Goal: Task Accomplishment & Management: Use online tool/utility

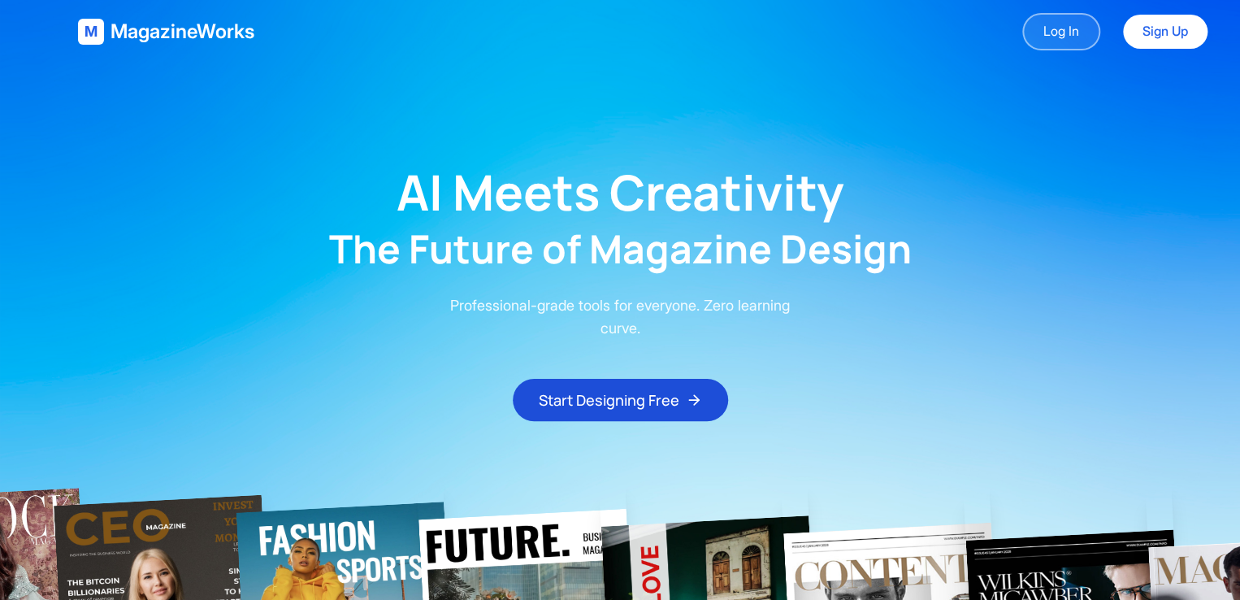
click at [1061, 20] on link "Log In" at bounding box center [1061, 31] width 78 height 37
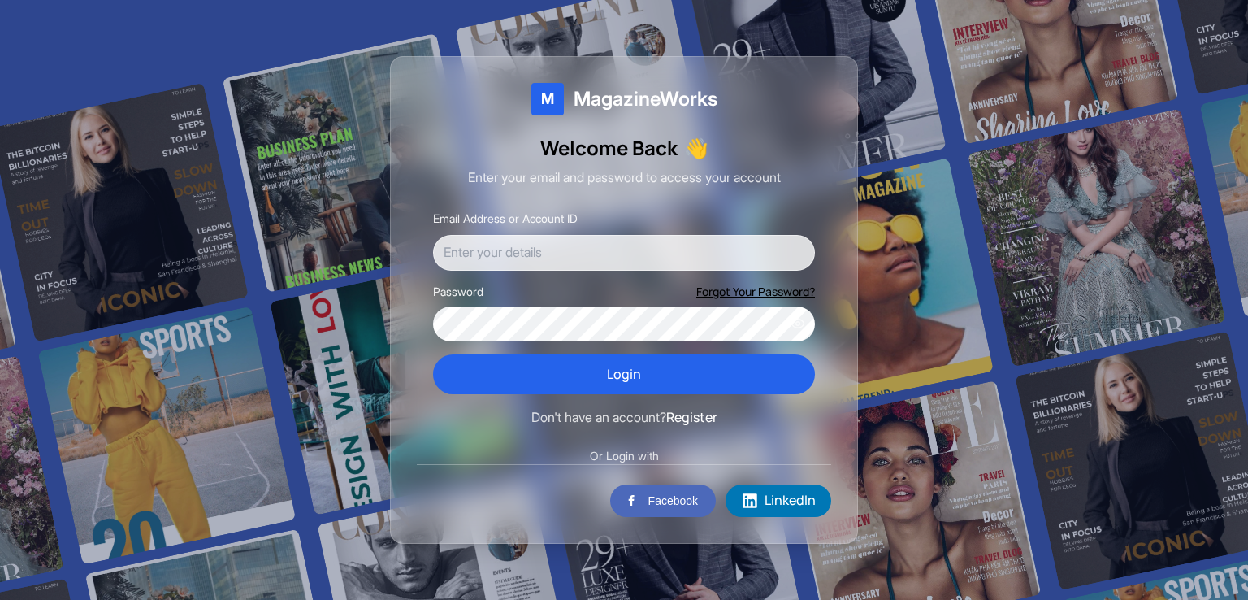
click at [611, 256] on input "Email Address or Account ID" at bounding box center [624, 253] width 382 height 36
click at [533, 250] on input "tasneemsakif31@gmail.com" at bounding box center [624, 253] width 382 height 36
drag, startPoint x: 536, startPoint y: 251, endPoint x: 527, endPoint y: 251, distance: 9.8
click at [527, 251] on input "tasneemsakif31@gmail.com" at bounding box center [624, 253] width 382 height 36
type input "tasneemsakif1603094ruet@gmail.com"
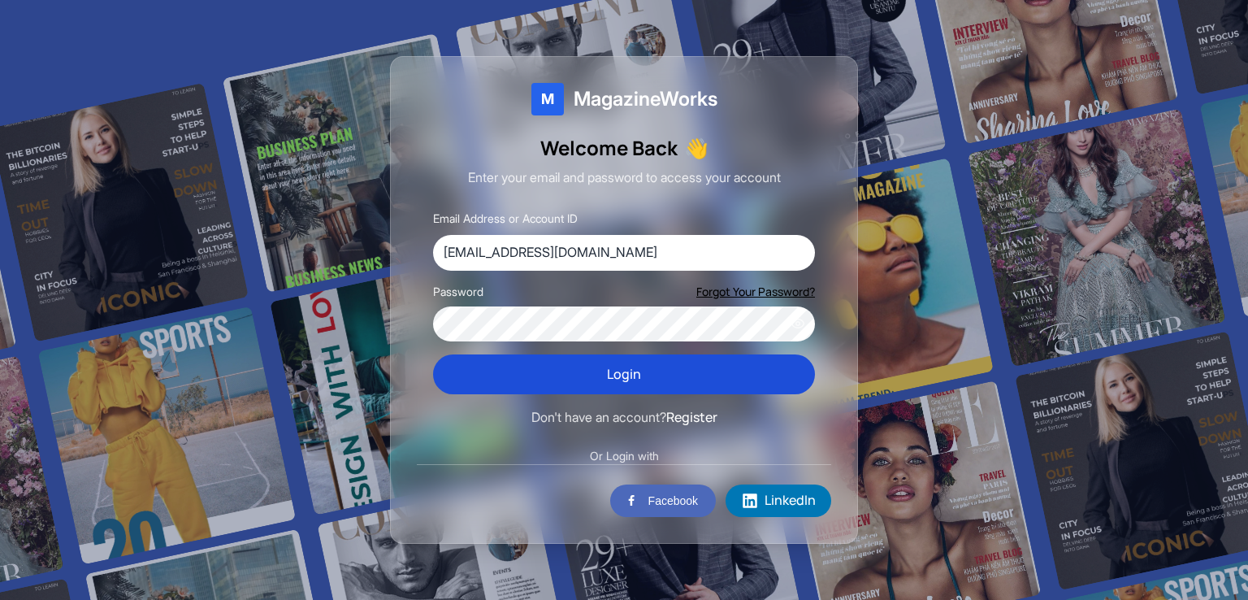
click at [618, 386] on button "Login" at bounding box center [624, 374] width 382 height 41
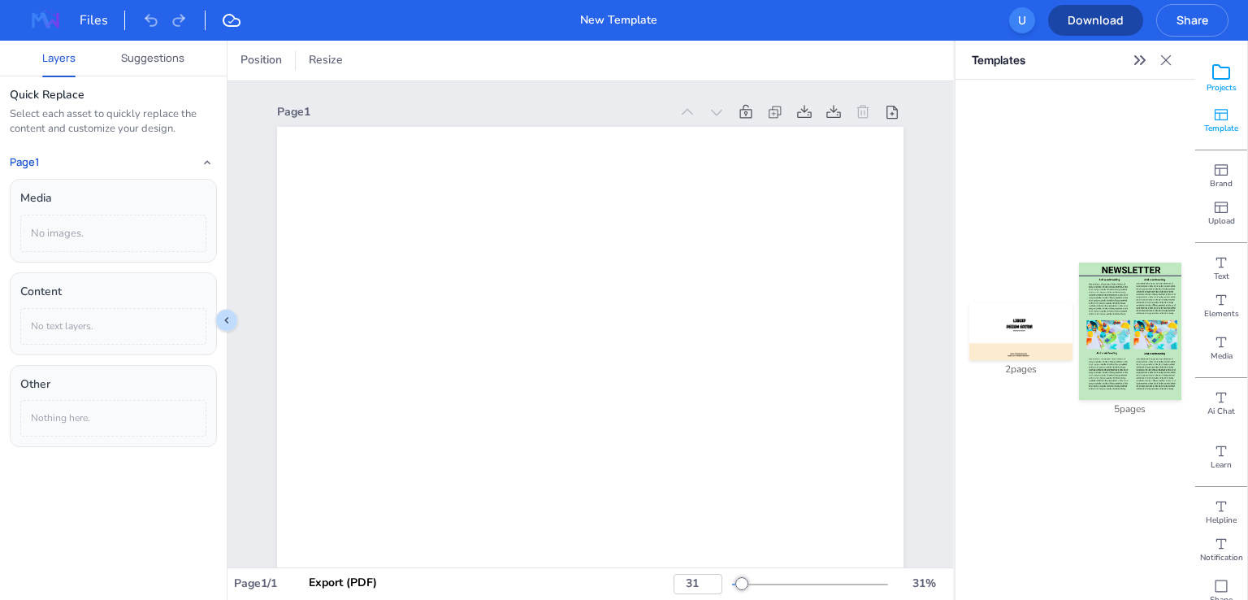
click at [1220, 85] on span "Projects" at bounding box center [1222, 87] width 30 height 11
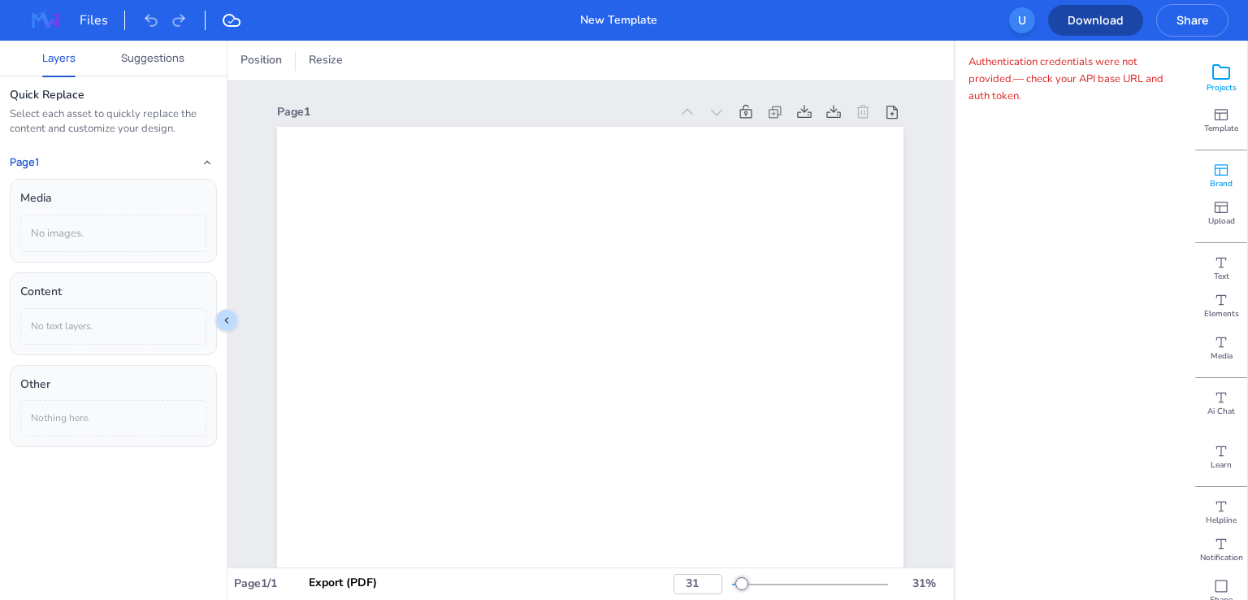
click at [1213, 173] on icon at bounding box center [1221, 170] width 16 height 16
click at [1222, 224] on span "Upload" at bounding box center [1221, 220] width 27 height 11
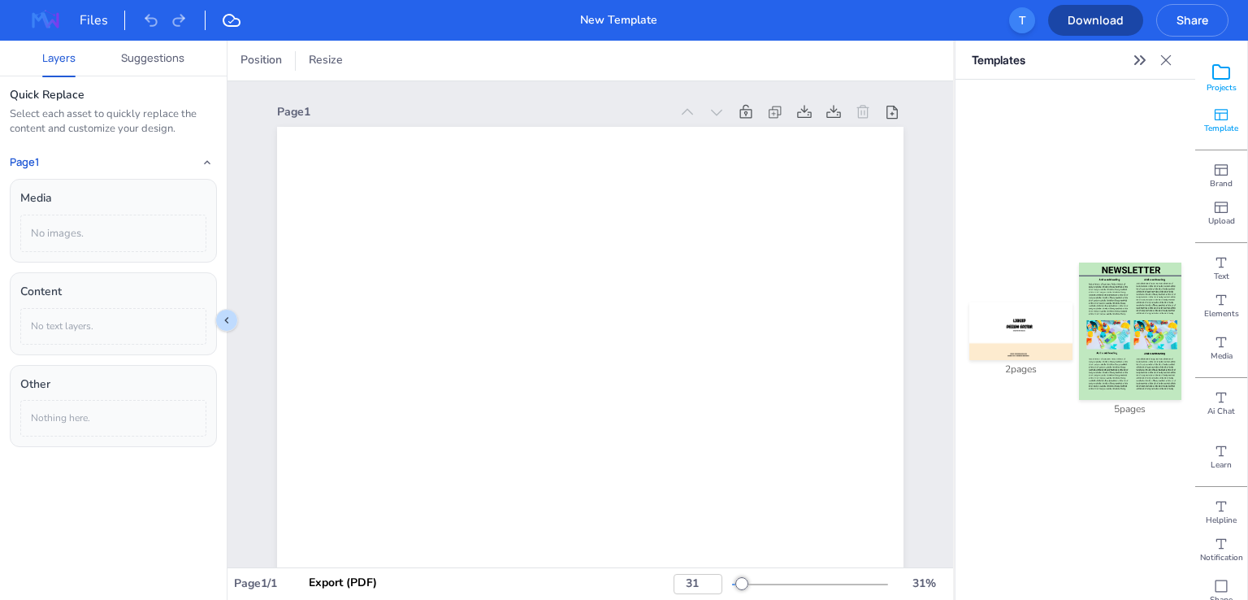
click at [1220, 68] on icon at bounding box center [1221, 72] width 16 height 14
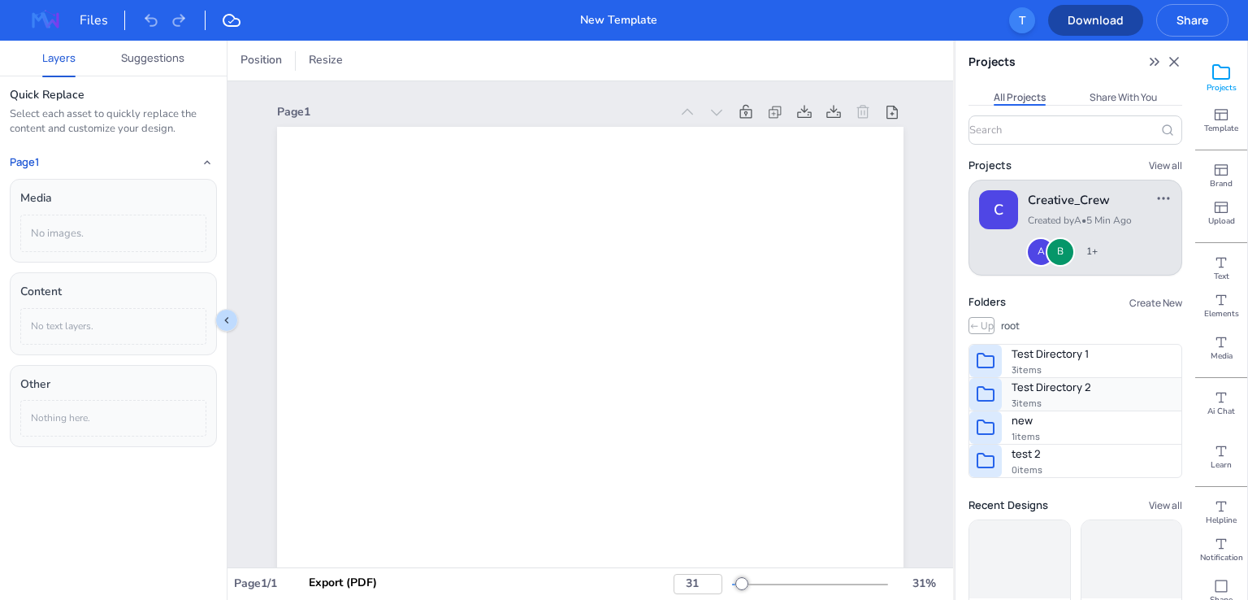
click at [1057, 393] on span "Test Directory 2" at bounding box center [1052, 387] width 80 height 17
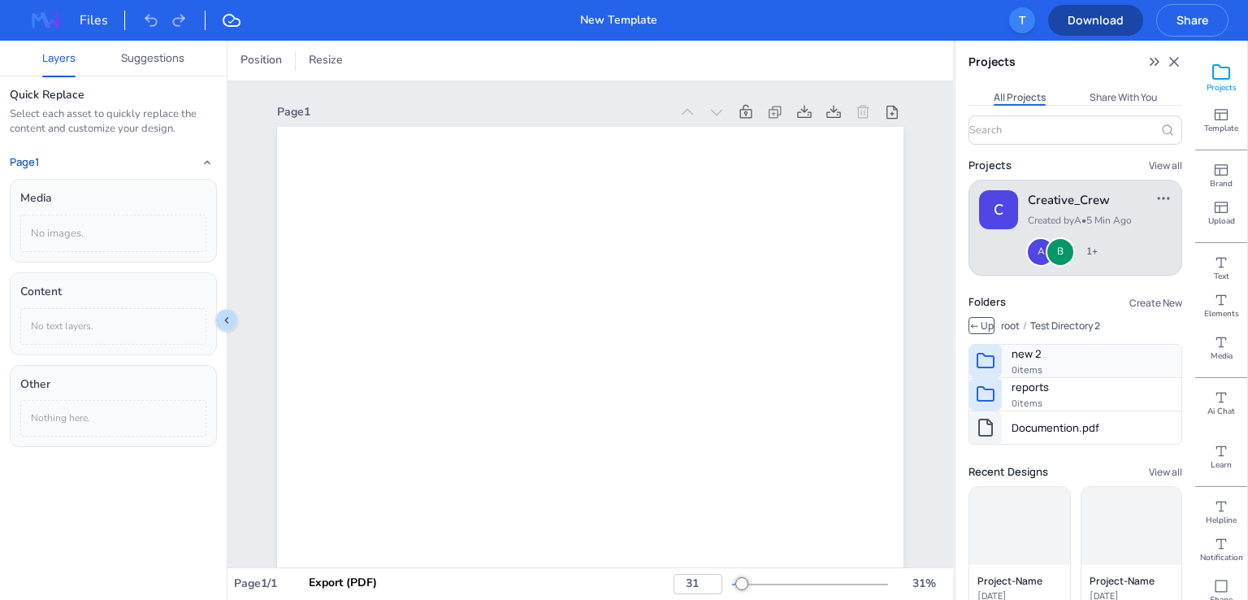
click at [1024, 358] on span "new 2" at bounding box center [1027, 353] width 30 height 17
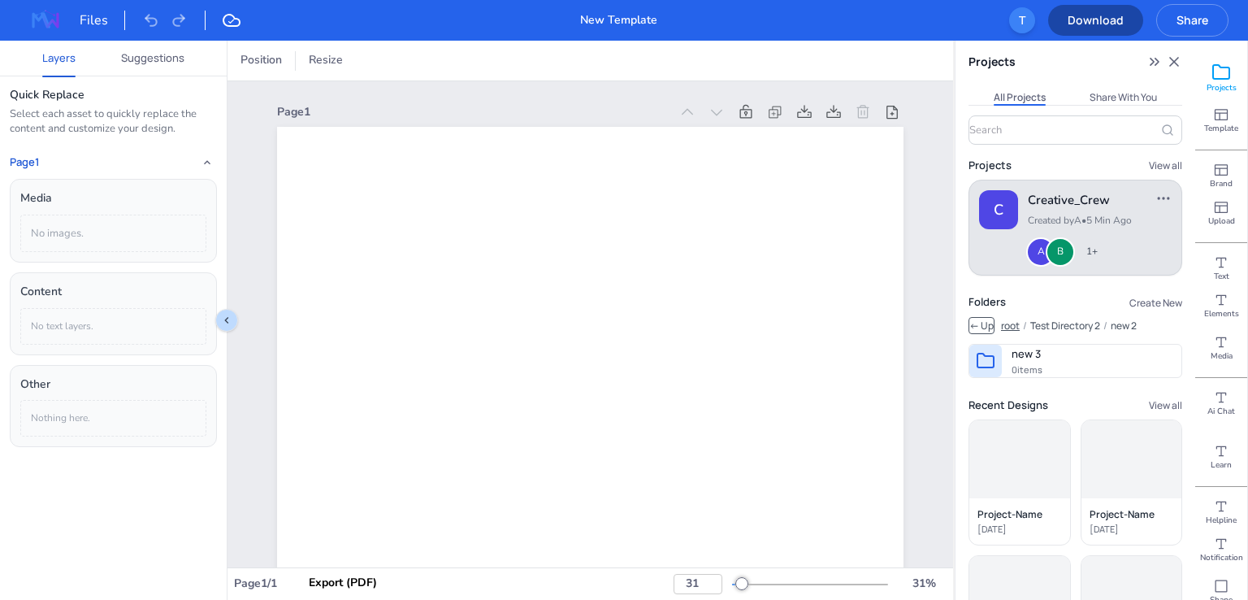
click at [1008, 328] on button "root" at bounding box center [1010, 325] width 19 height 15
